Goal: Task Accomplishment & Management: Use online tool/utility

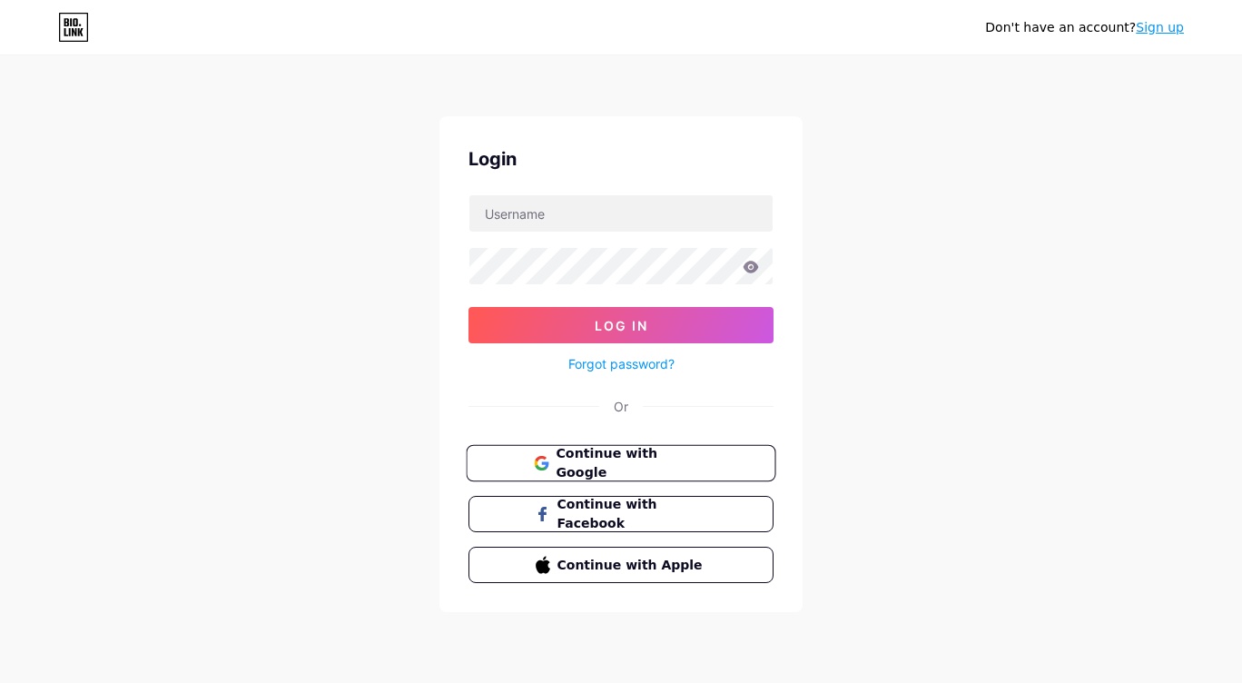
click at [634, 458] on span "Continue with Google" at bounding box center [632, 463] width 152 height 39
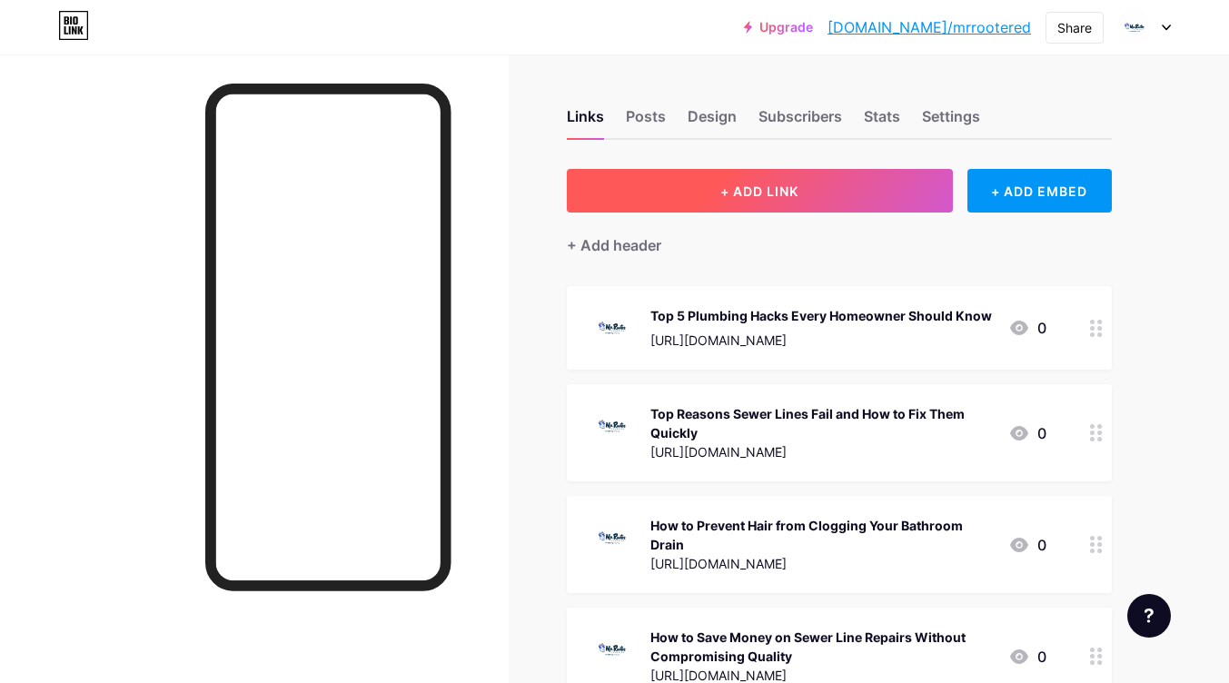
click at [768, 199] on button "+ ADD LINK" at bounding box center [760, 191] width 386 height 44
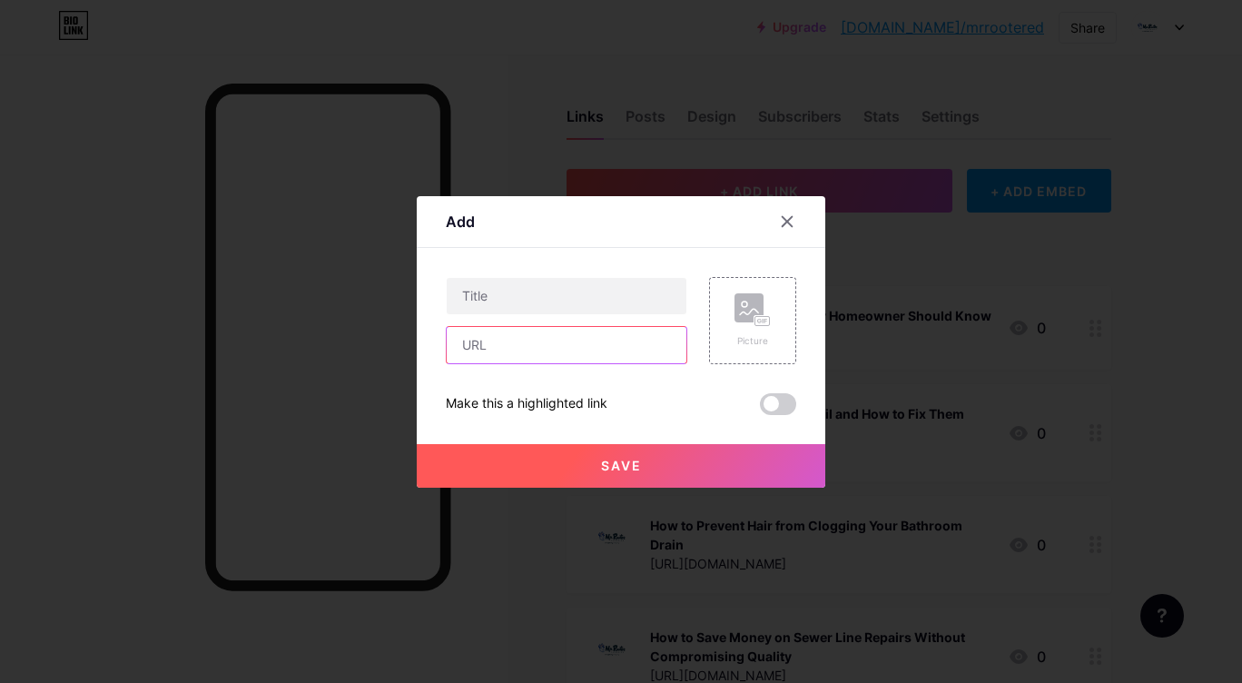
click at [515, 343] on input "text" at bounding box center [567, 345] width 240 height 36
paste input "[URL][DOMAIN_NAME]"
click at [562, 341] on input "[URL][DOMAIN_NAME]" at bounding box center [567, 345] width 240 height 36
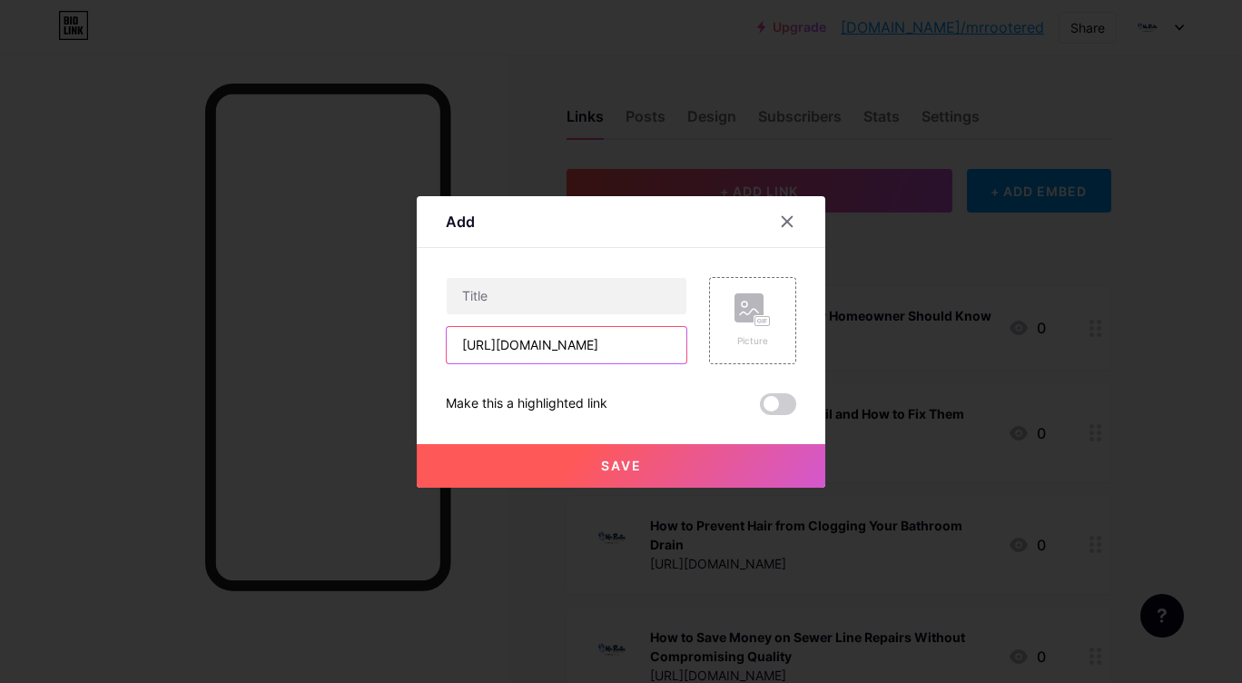
type input "[URL][DOMAIN_NAME]"
click at [506, 301] on input "text" at bounding box center [567, 296] width 240 height 36
paste input "5 Real Emergency Plumbing Costs You Should Know"
type input "5 Real Emergency Plumbing Costs You Should Know"
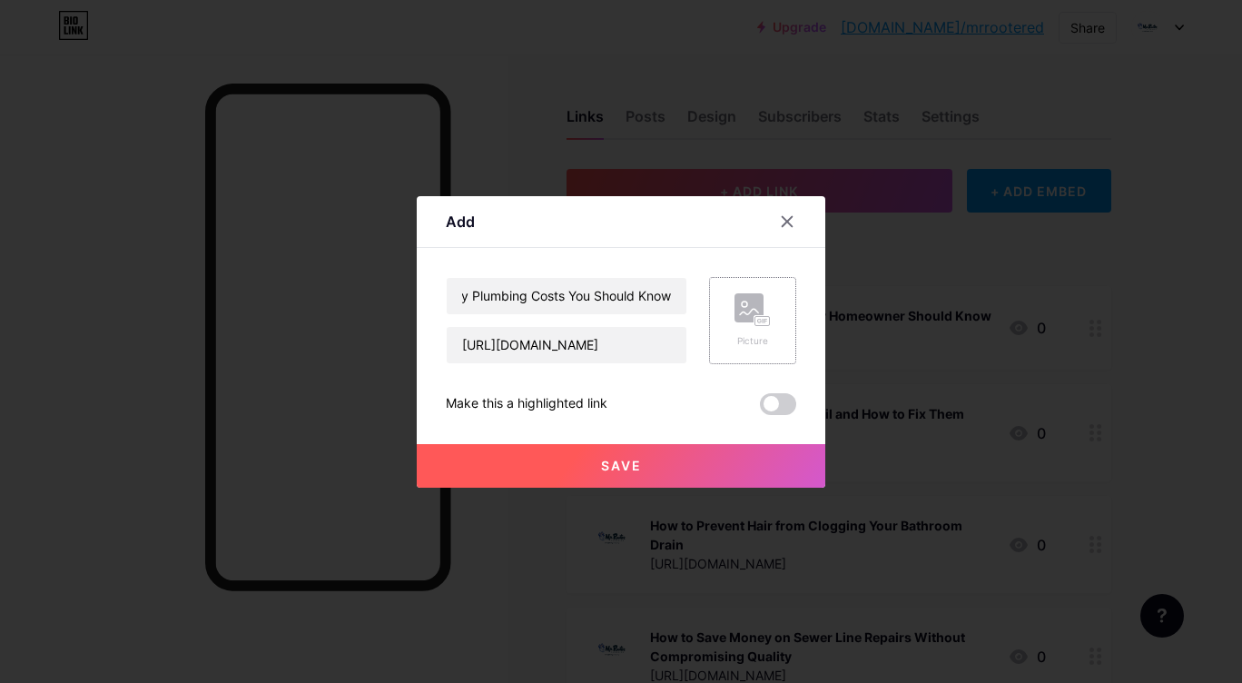
click at [772, 315] on div "Picture" at bounding box center [752, 320] width 87 height 87
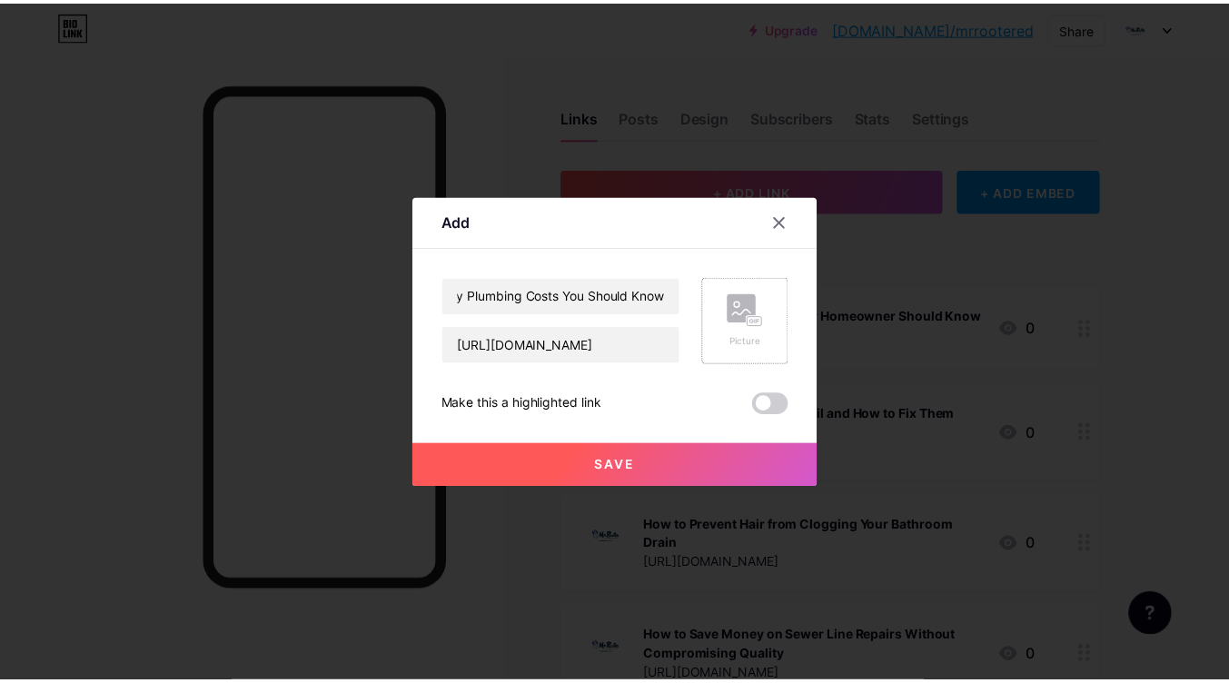
scroll to position [0, 0]
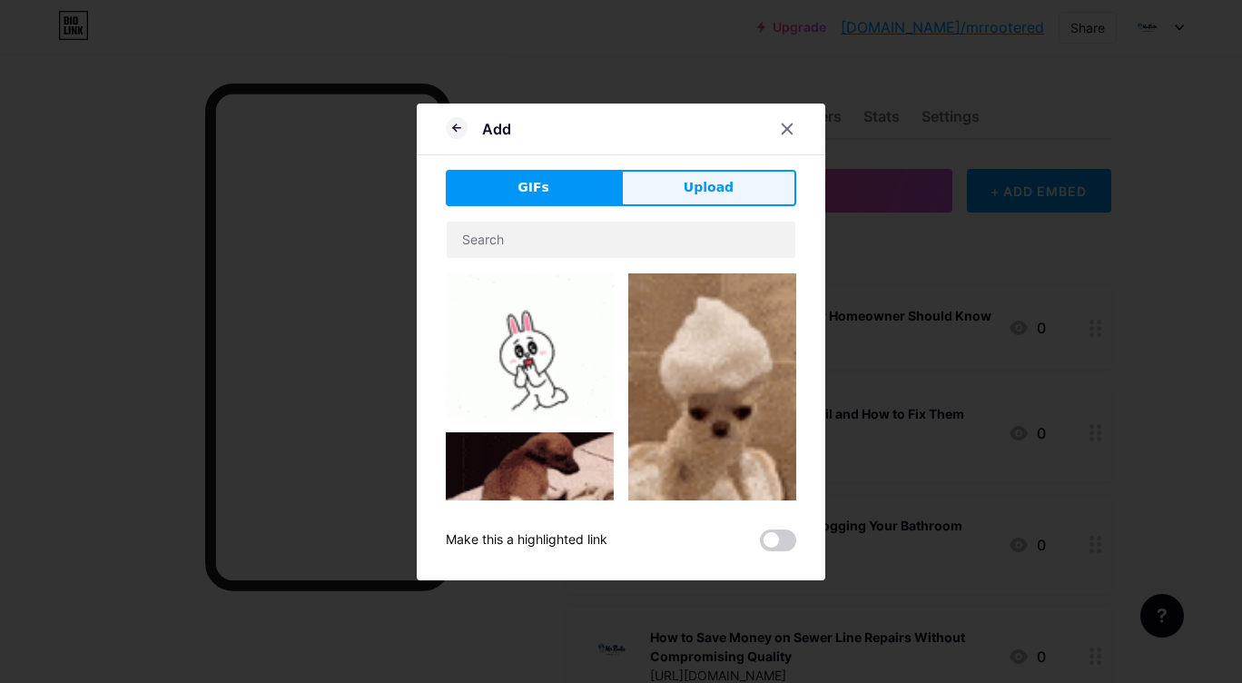
click at [692, 184] on span "Upload" at bounding box center [709, 187] width 50 height 19
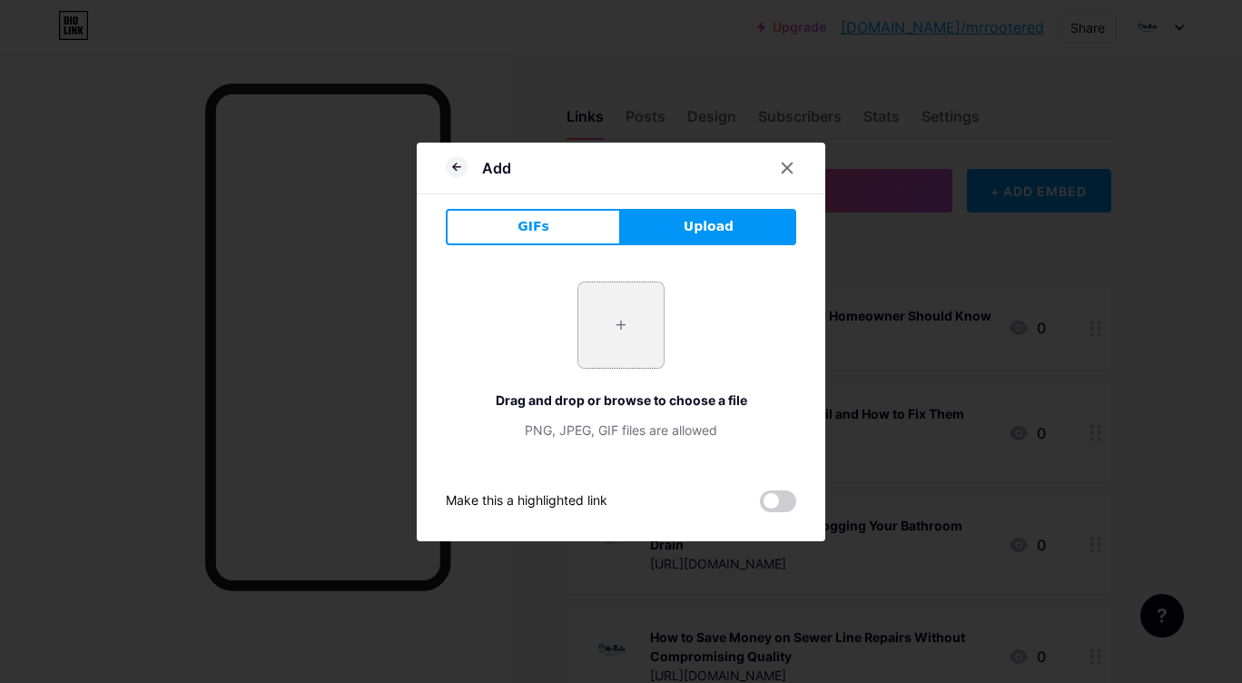
click at [617, 315] on input "file" at bounding box center [621, 324] width 85 height 85
type input "C:\fakepath\killeen logo (1).jpg"
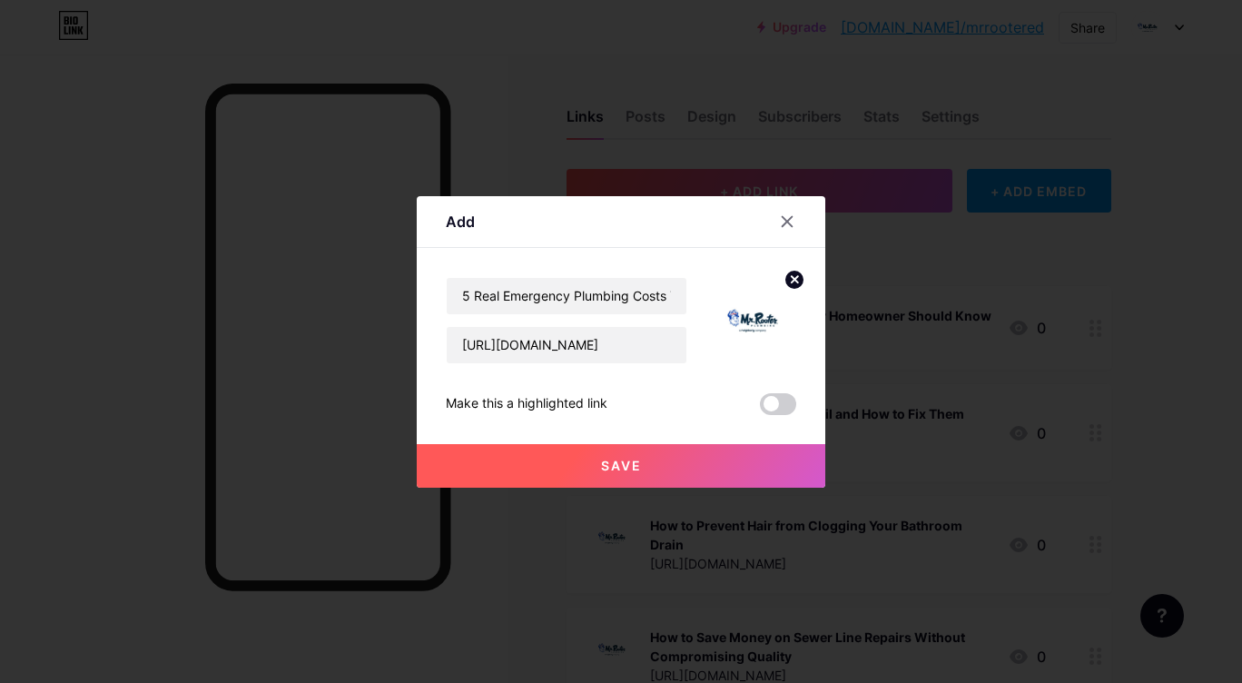
click at [626, 468] on span "Save" at bounding box center [621, 465] width 41 height 15
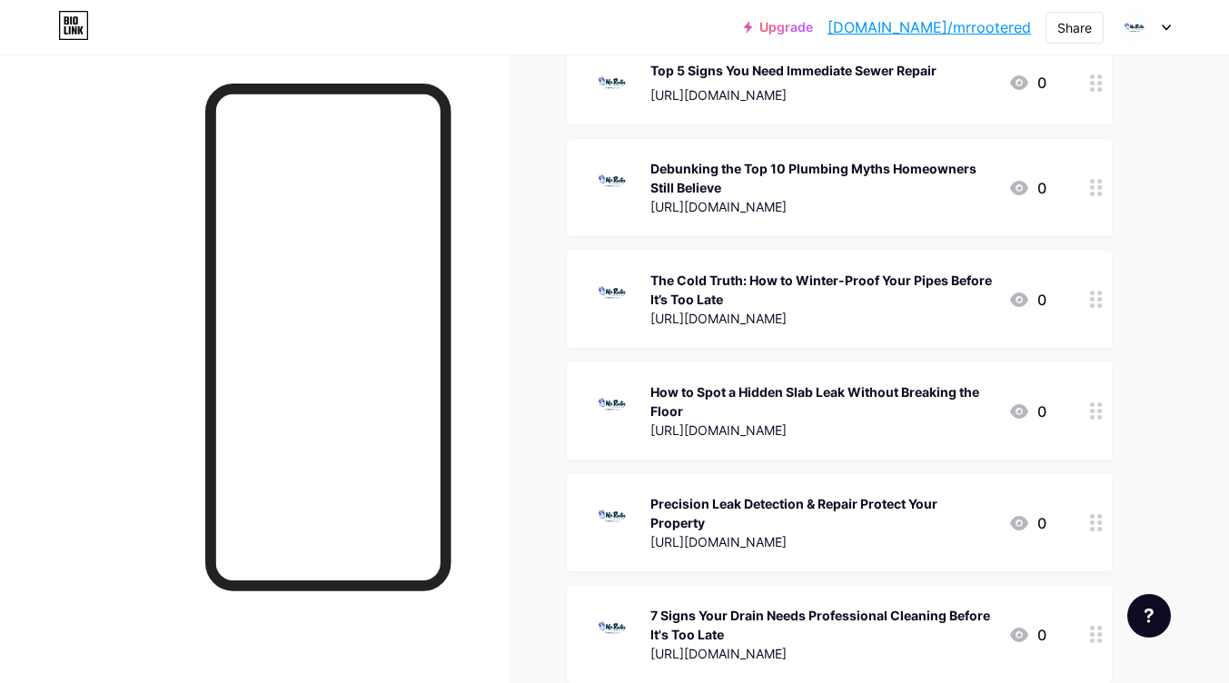
scroll to position [1382, 0]
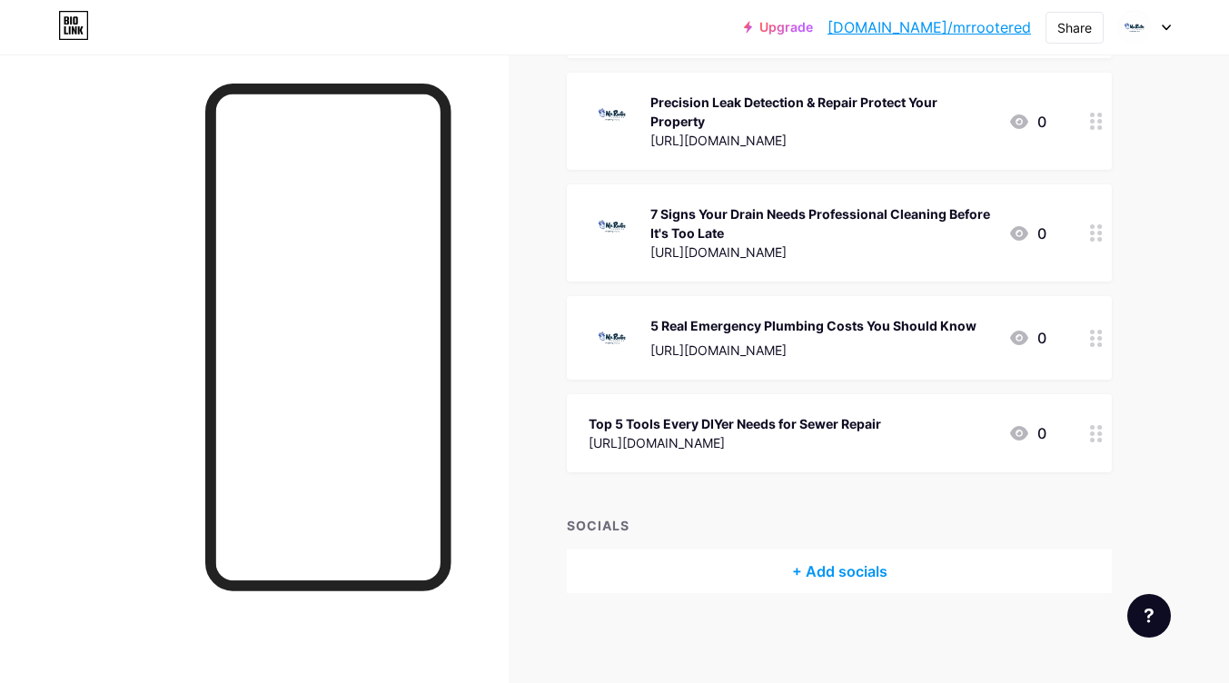
click at [943, 28] on link "bio.link/mrrootered" at bounding box center [928, 27] width 203 height 22
